Goal: Task Accomplishment & Management: Complete application form

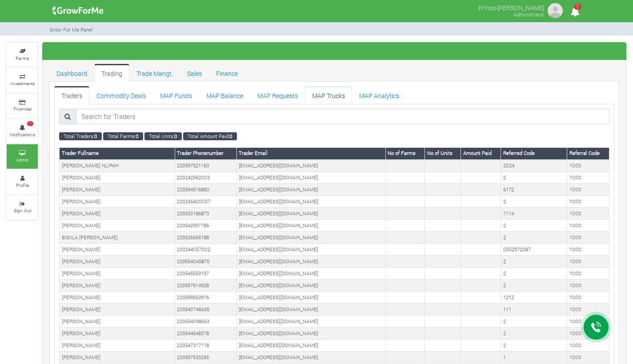
click at [322, 92] on link "MAP Trucks" at bounding box center [328, 95] width 47 height 18
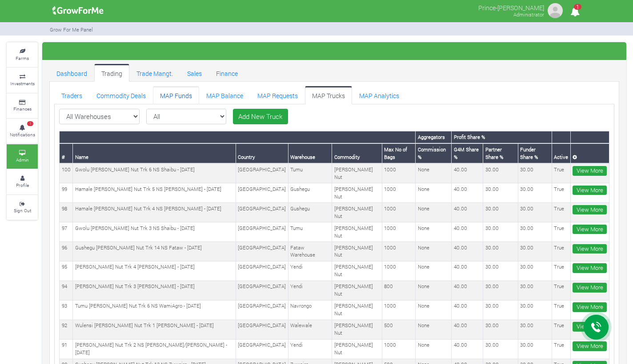
click at [180, 92] on link "MAP Funds" at bounding box center [176, 95] width 46 height 18
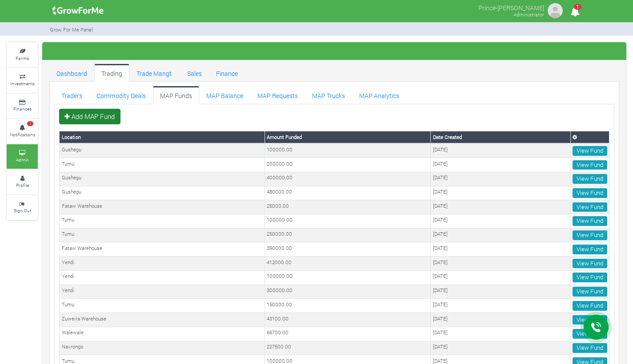
click at [109, 117] on link "Add MAP Fund" at bounding box center [89, 117] width 61 height 16
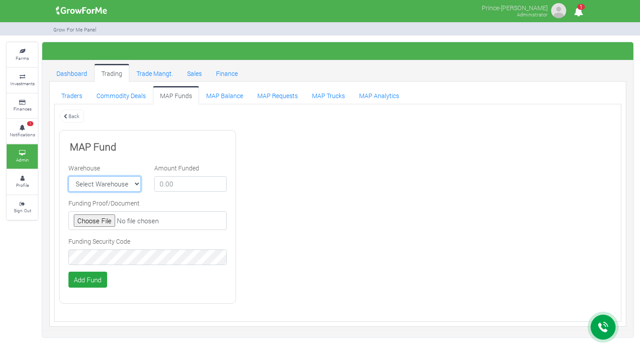
select select "1"
click at [104, 220] on input "file" at bounding box center [147, 221] width 158 height 19
type input "C:\fakepath\GHc 100,000.00.jpeg"
click at [185, 189] on input "number" at bounding box center [190, 184] width 72 height 16
type input "100000"
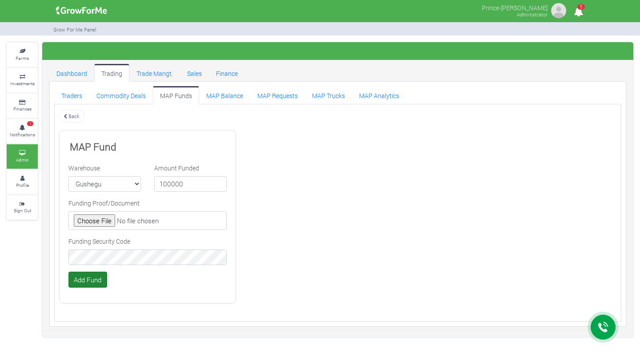
click at [94, 282] on button "Add Fund" at bounding box center [87, 280] width 39 height 16
